Goal: Information Seeking & Learning: Learn about a topic

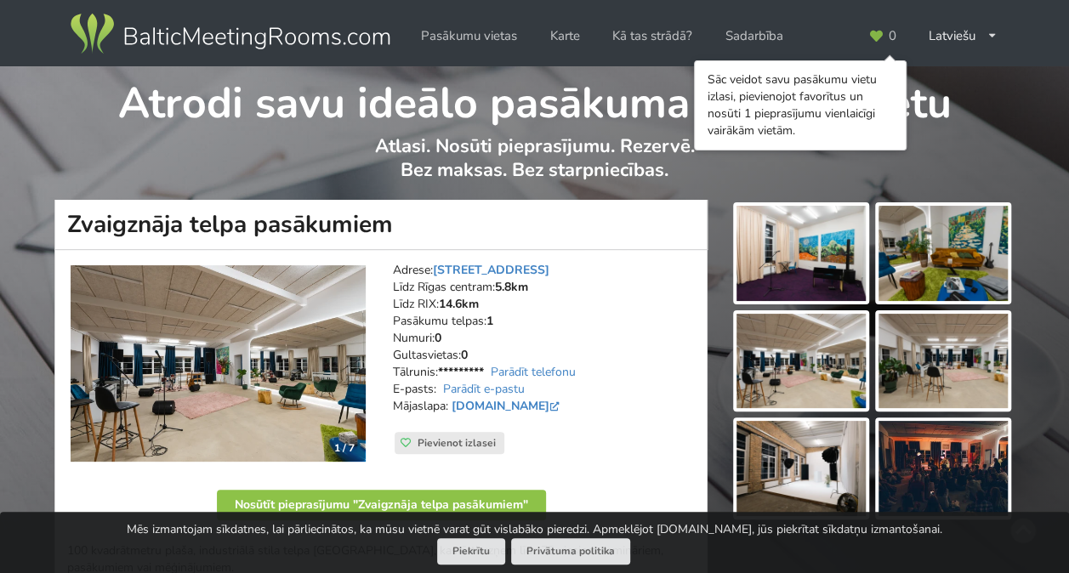
click at [843, 251] on img at bounding box center [800, 253] width 129 height 95
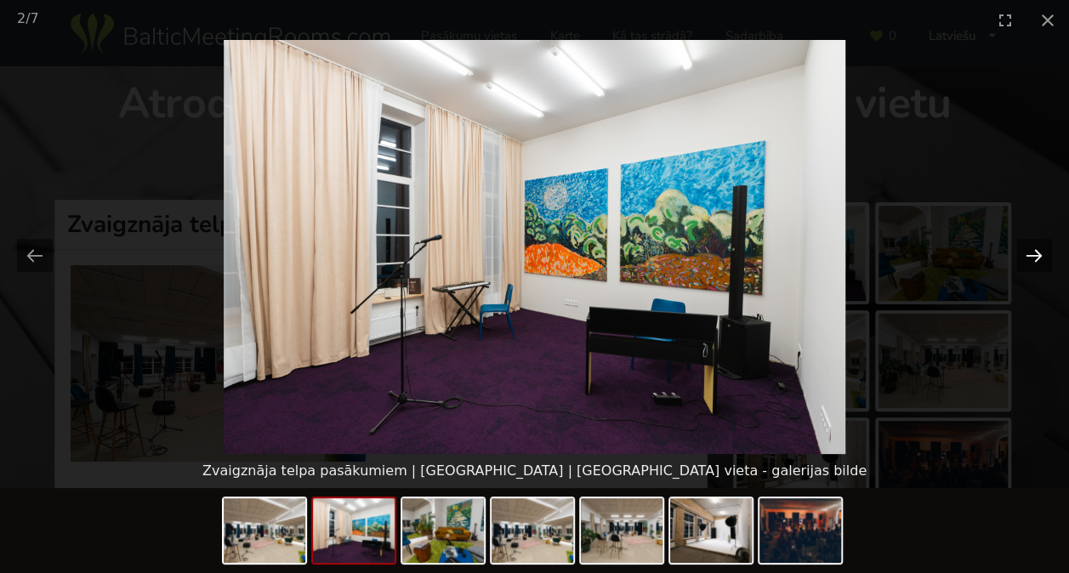
click at [1037, 242] on button "Next slide" at bounding box center [1034, 255] width 36 height 33
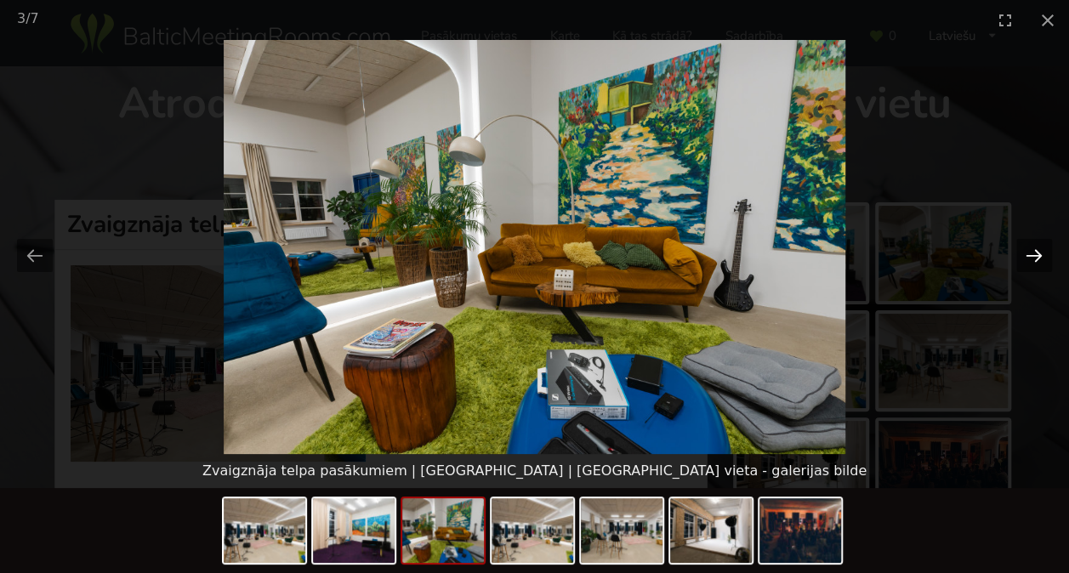
click at [1037, 242] on button "Next slide" at bounding box center [1034, 255] width 36 height 33
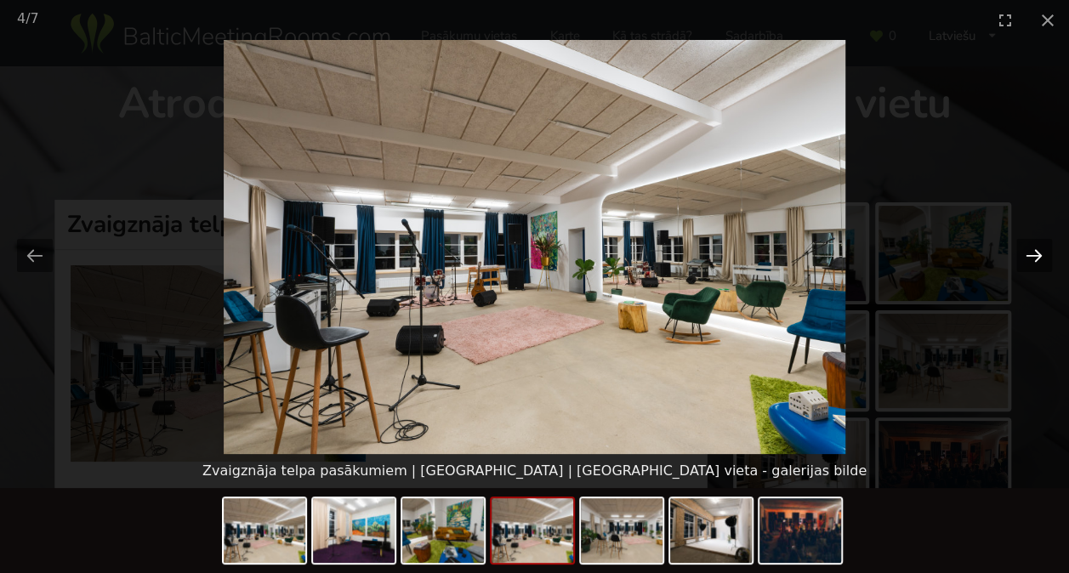
click at [1037, 242] on button "Next slide" at bounding box center [1034, 255] width 36 height 33
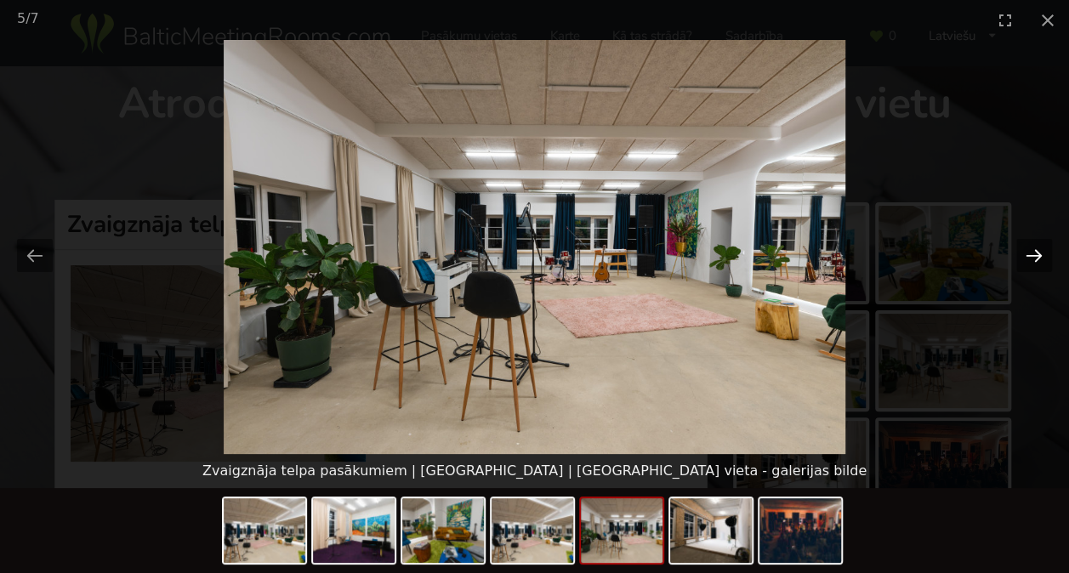
click at [1037, 242] on button "Next slide" at bounding box center [1034, 255] width 36 height 33
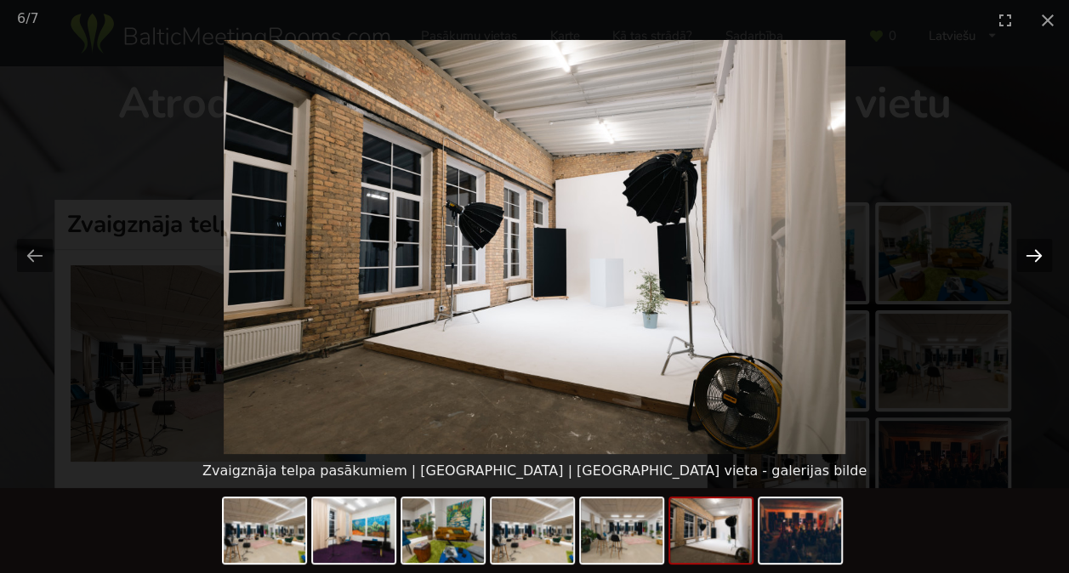
click at [1037, 242] on button "Next slide" at bounding box center [1034, 255] width 36 height 33
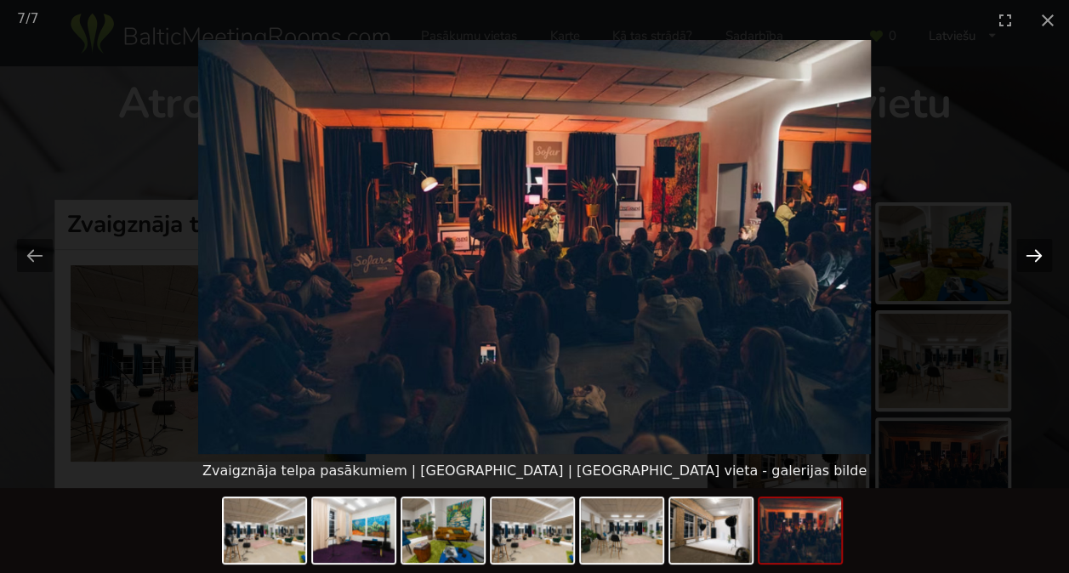
click at [1037, 242] on button "Next slide" at bounding box center [1034, 255] width 36 height 33
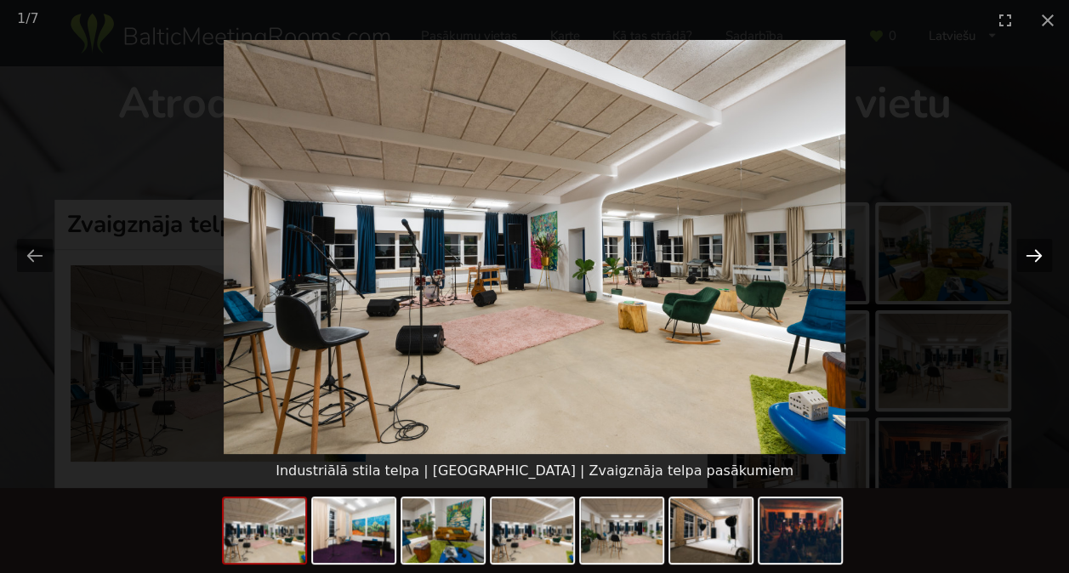
click at [1037, 242] on button "Next slide" at bounding box center [1034, 255] width 36 height 33
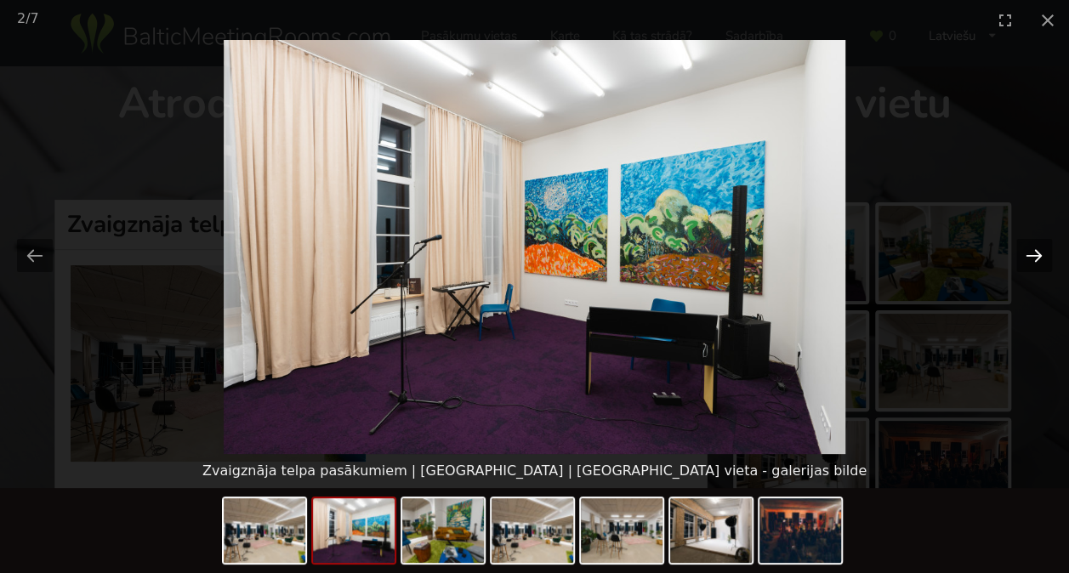
click at [1037, 242] on button "Next slide" at bounding box center [1034, 255] width 36 height 33
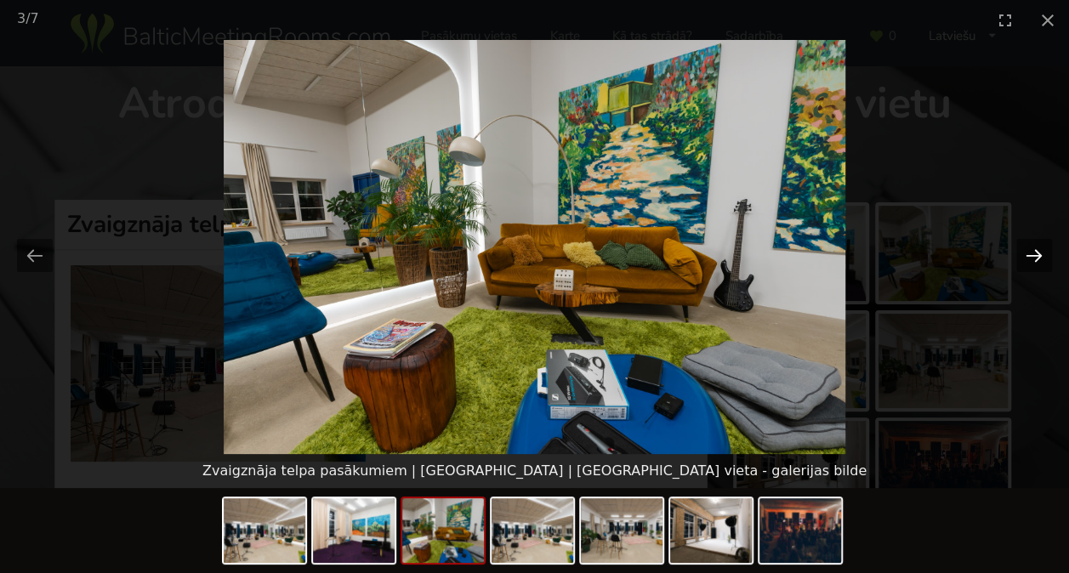
click at [1037, 242] on button "Next slide" at bounding box center [1034, 255] width 36 height 33
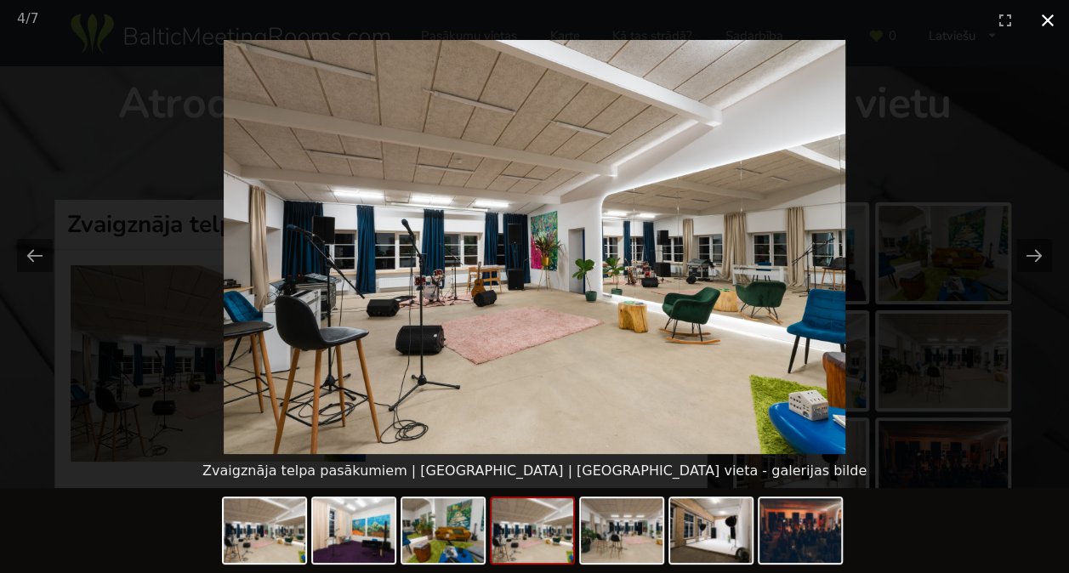
click at [1039, 25] on button "Close gallery" at bounding box center [1047, 20] width 43 height 40
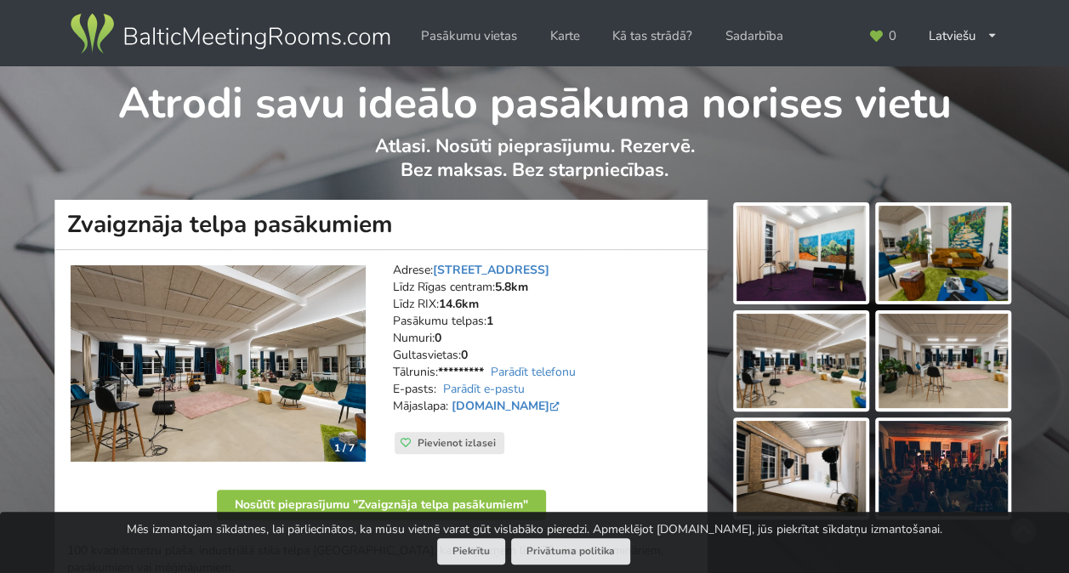
click at [633, 135] on p "Atlasi. Nosūti pieprasījumu. Rezervē. Bez maksas. Bez starpniecības." at bounding box center [534, 166] width 958 height 65
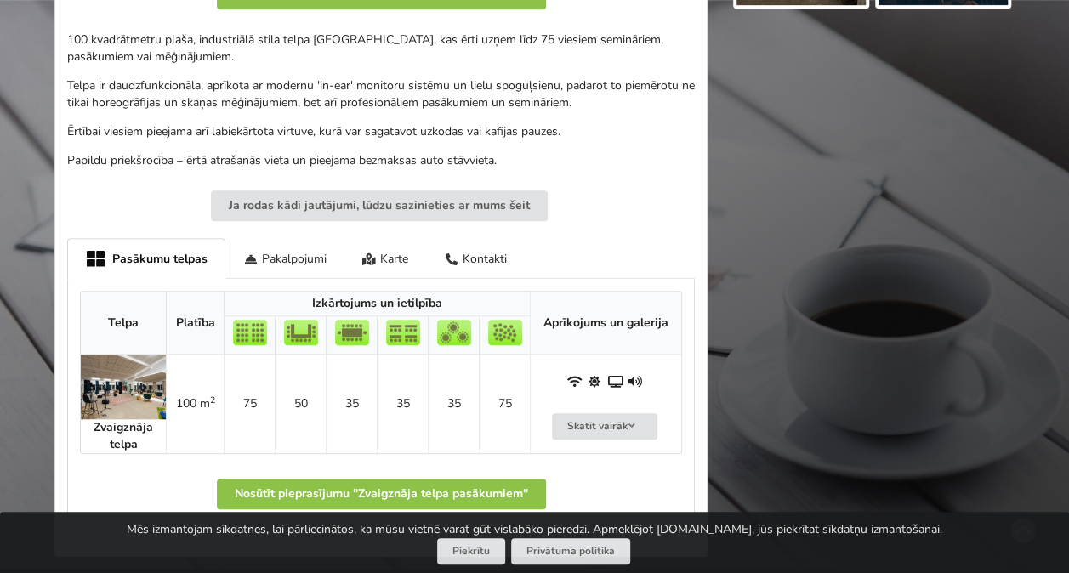
scroll to position [517, 0]
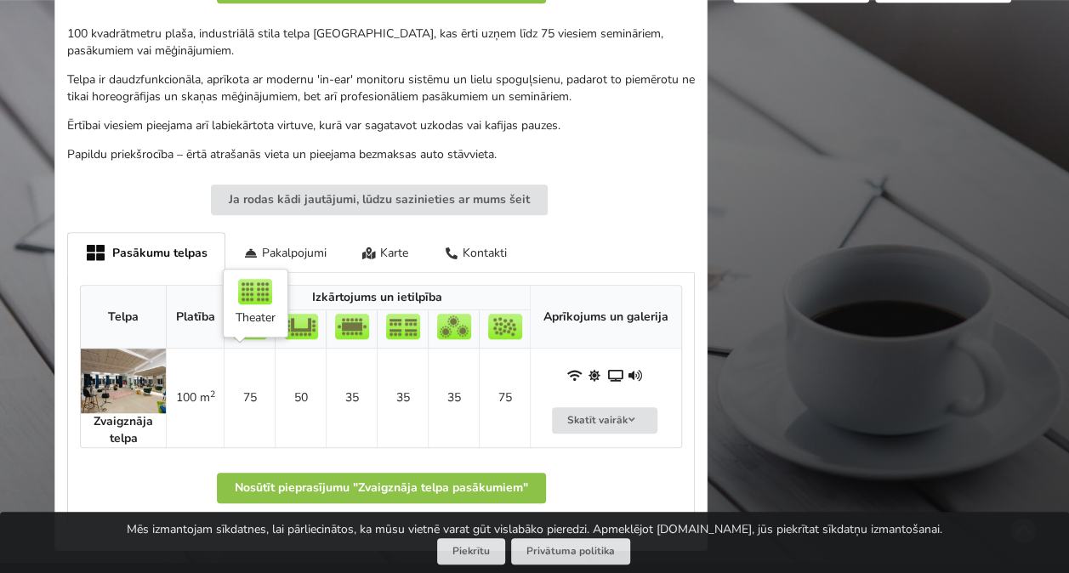
click at [266, 372] on td "75" at bounding box center [249, 398] width 51 height 99
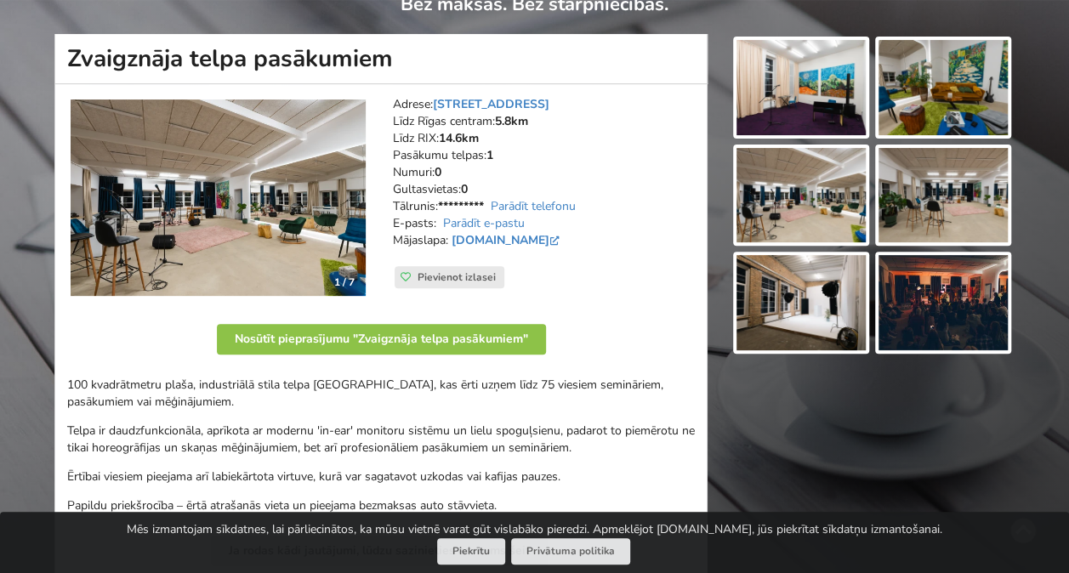
scroll to position [172, 0]
